Goal: Task Accomplishment & Management: Use online tool/utility

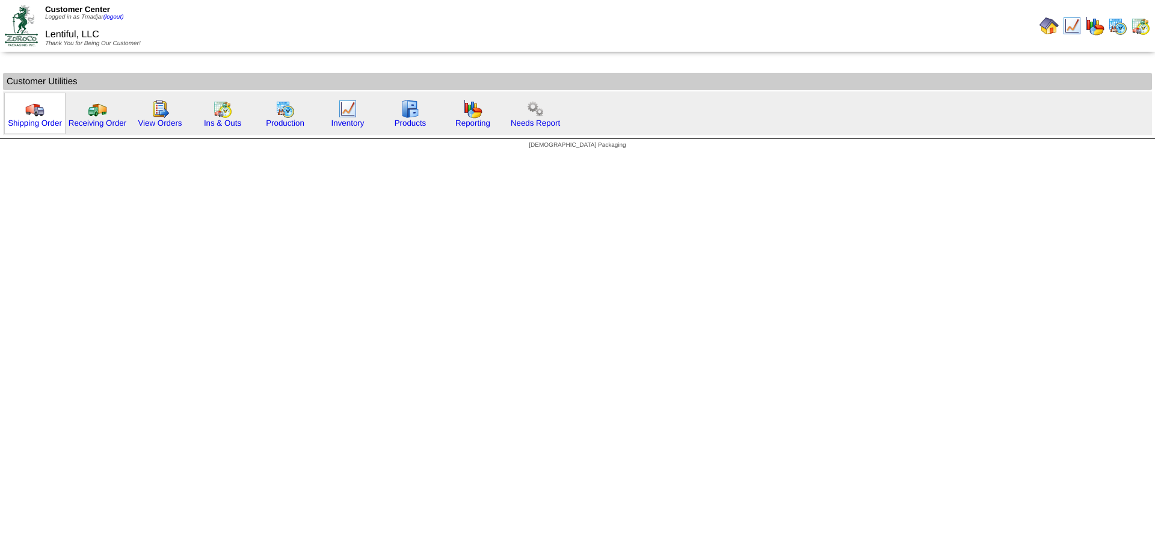
click at [34, 115] on img at bounding box center [34, 108] width 19 height 19
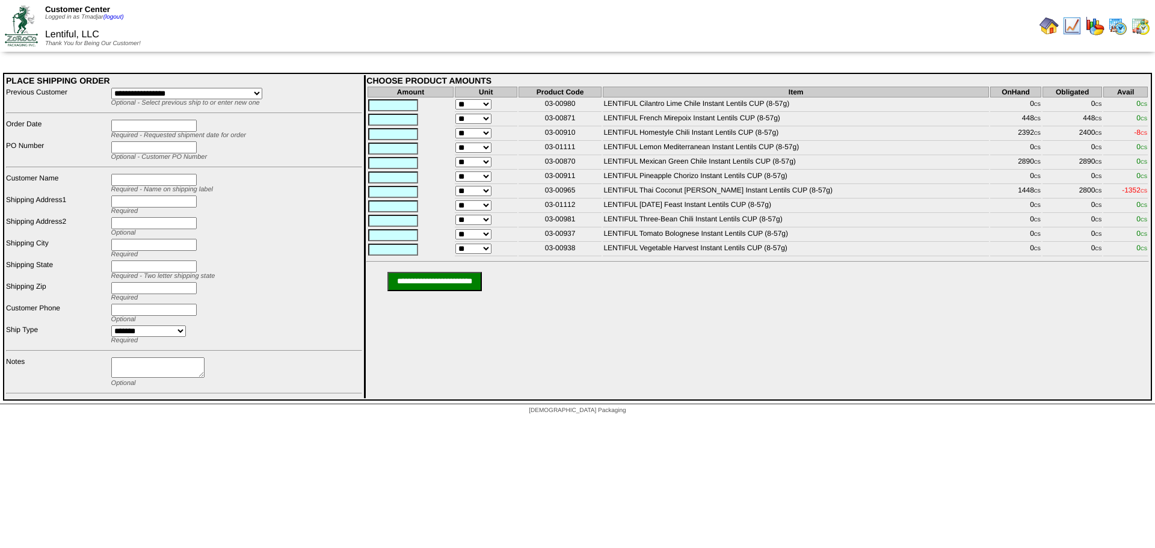
click at [1049, 25] on img at bounding box center [1048, 25] width 19 height 19
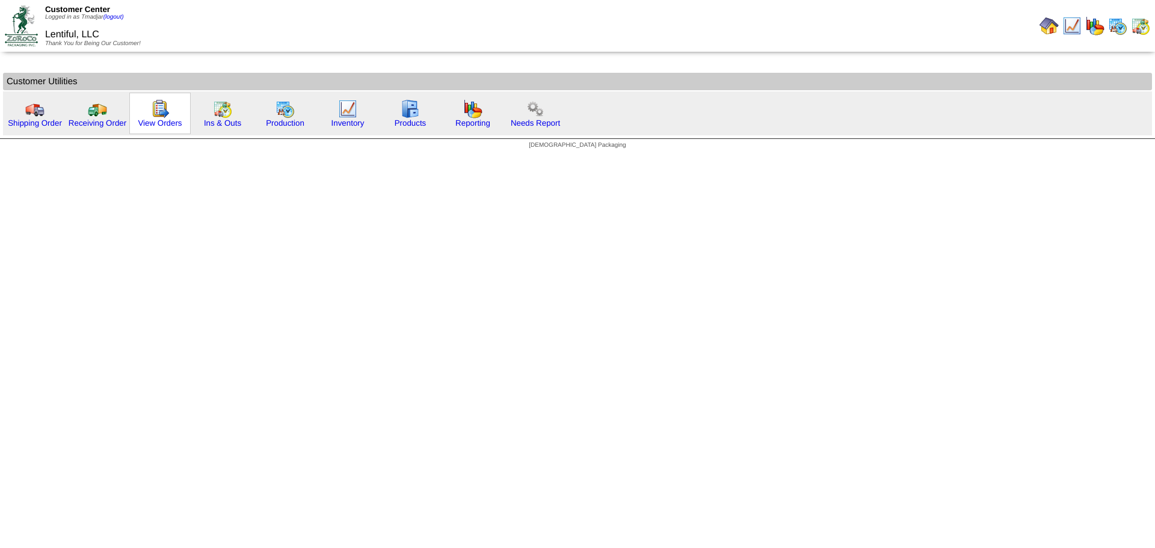
click at [168, 112] on img at bounding box center [159, 108] width 19 height 19
